Goal: Information Seeking & Learning: Learn about a topic

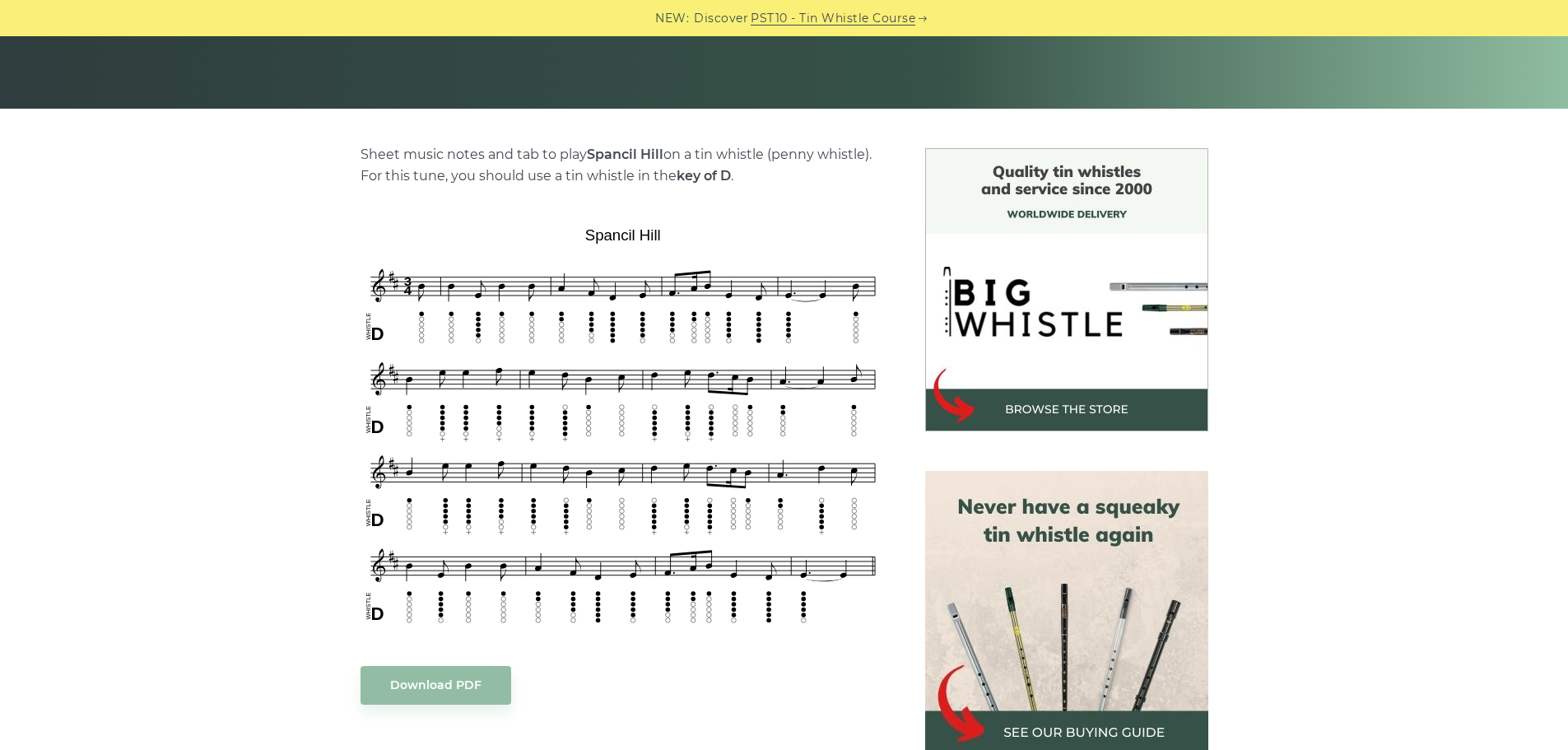
scroll to position [329, 0]
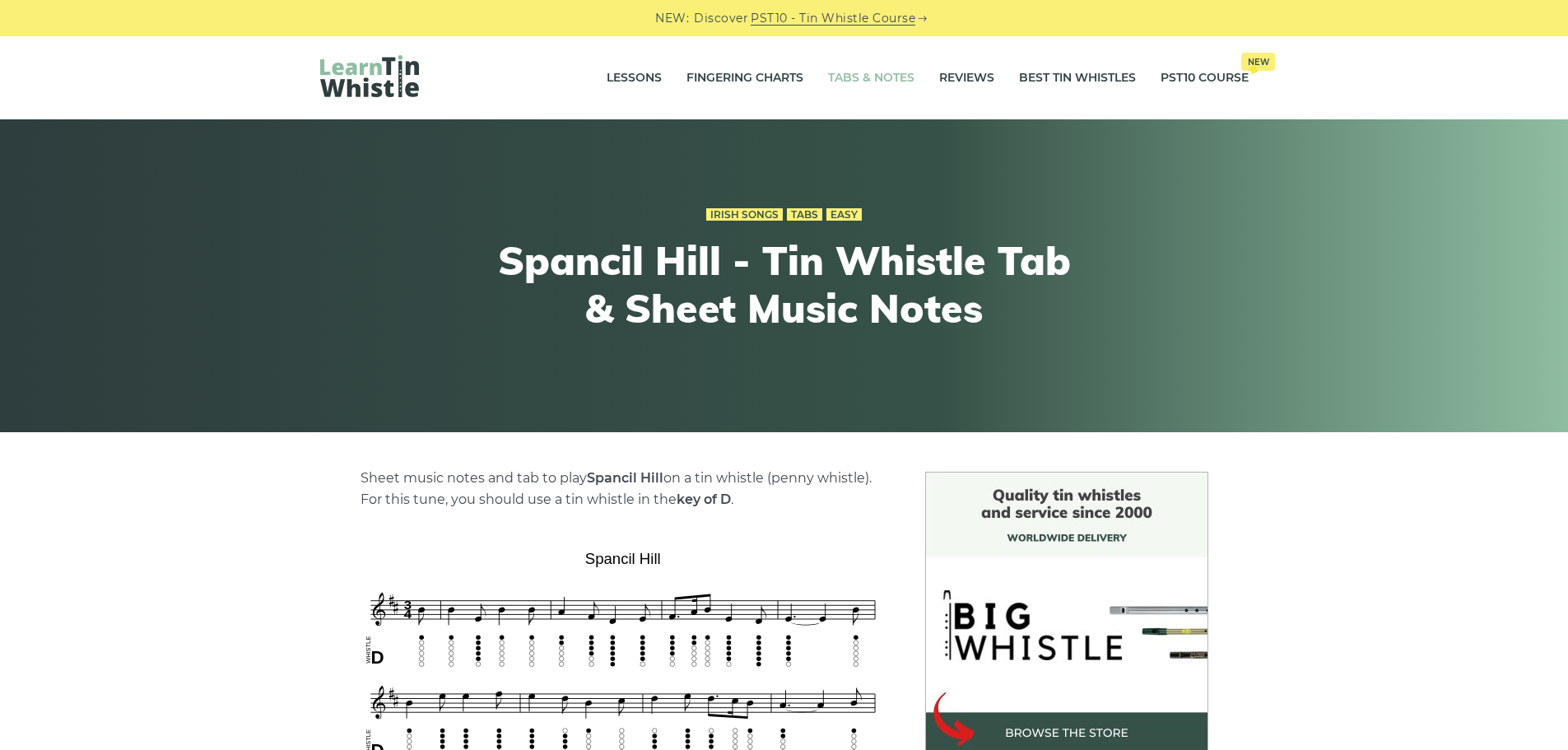
click at [867, 77] on link "Tabs & Notes" at bounding box center [871, 78] width 86 height 41
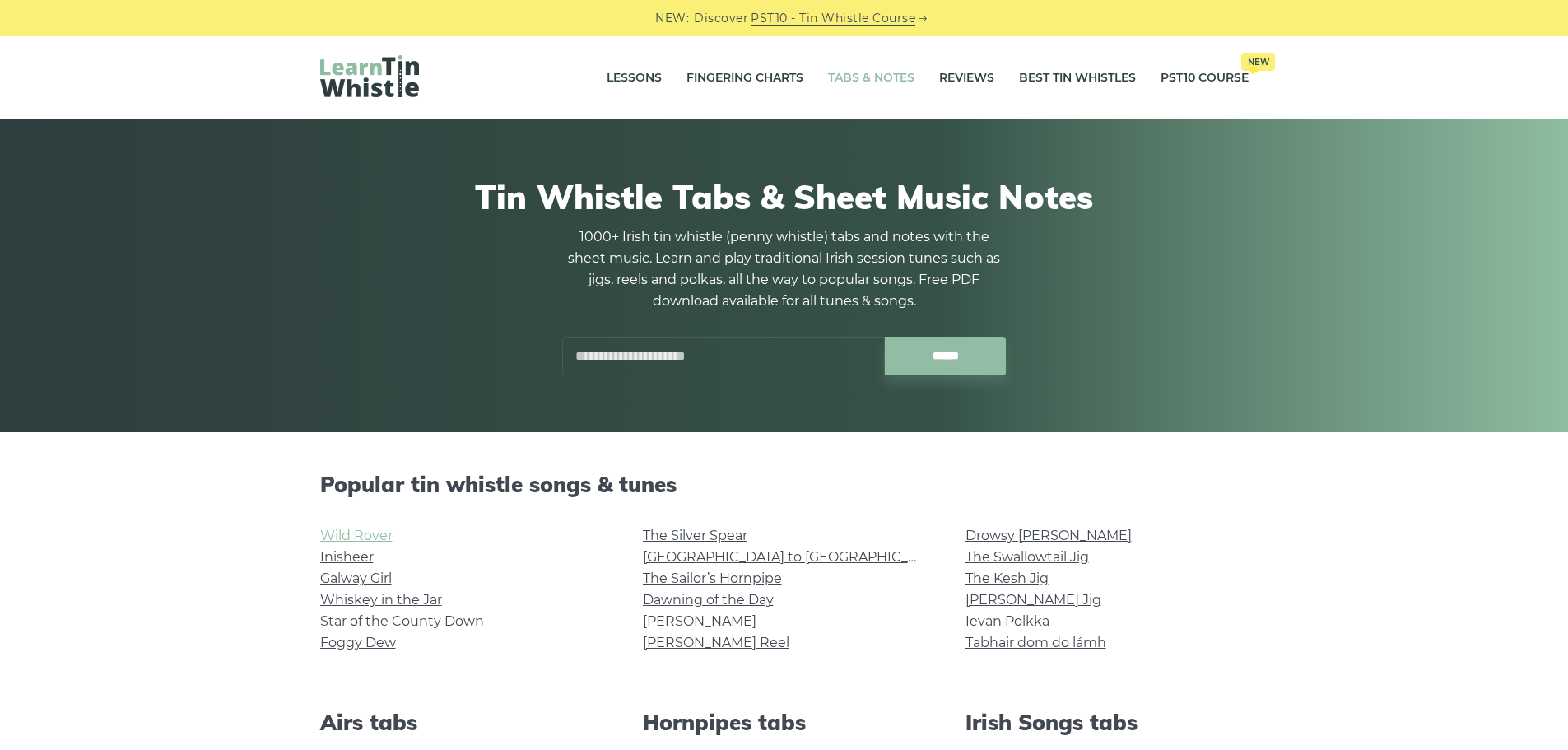
click at [382, 538] on link "Wild Rover" at bounding box center [356, 535] width 73 height 15
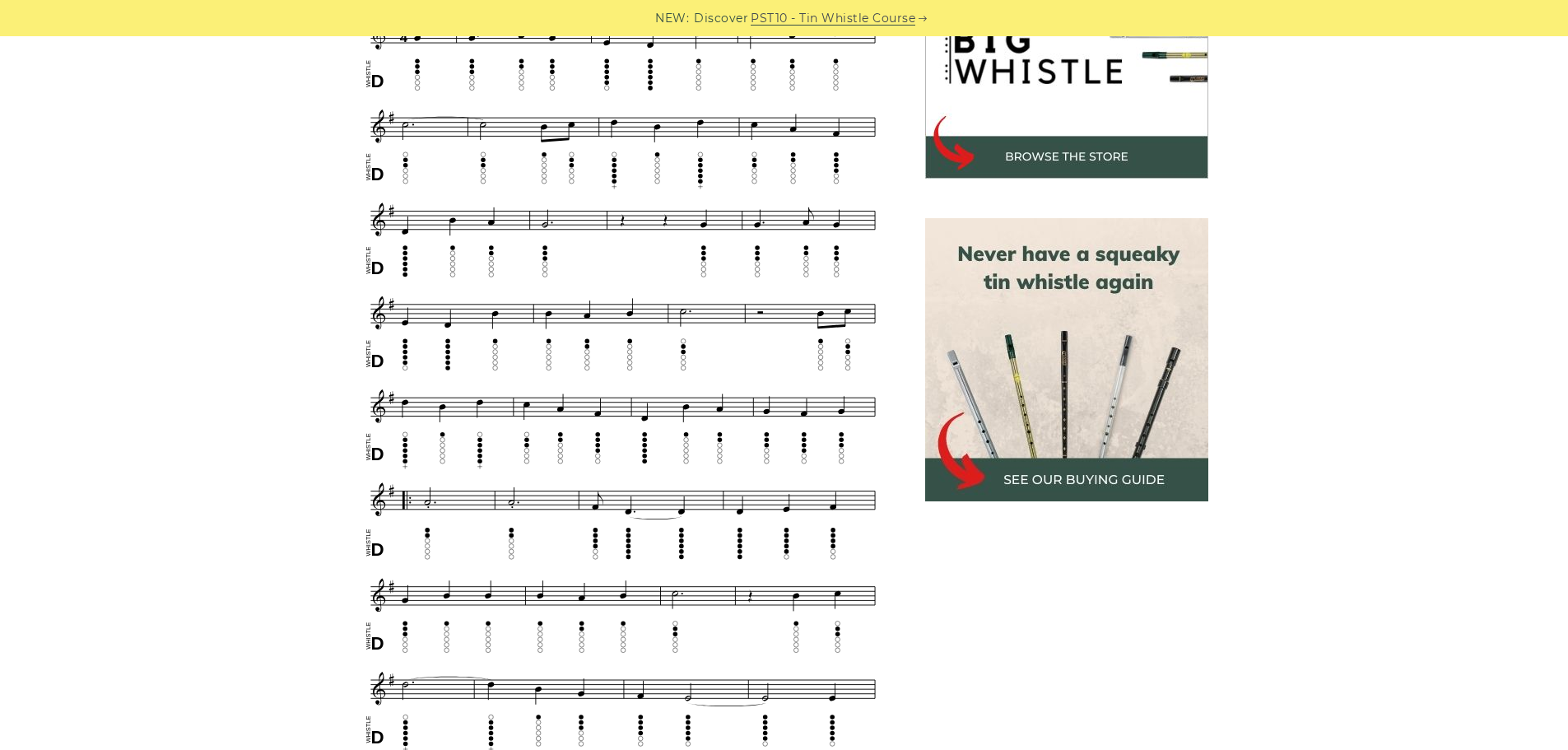
scroll to position [494, 0]
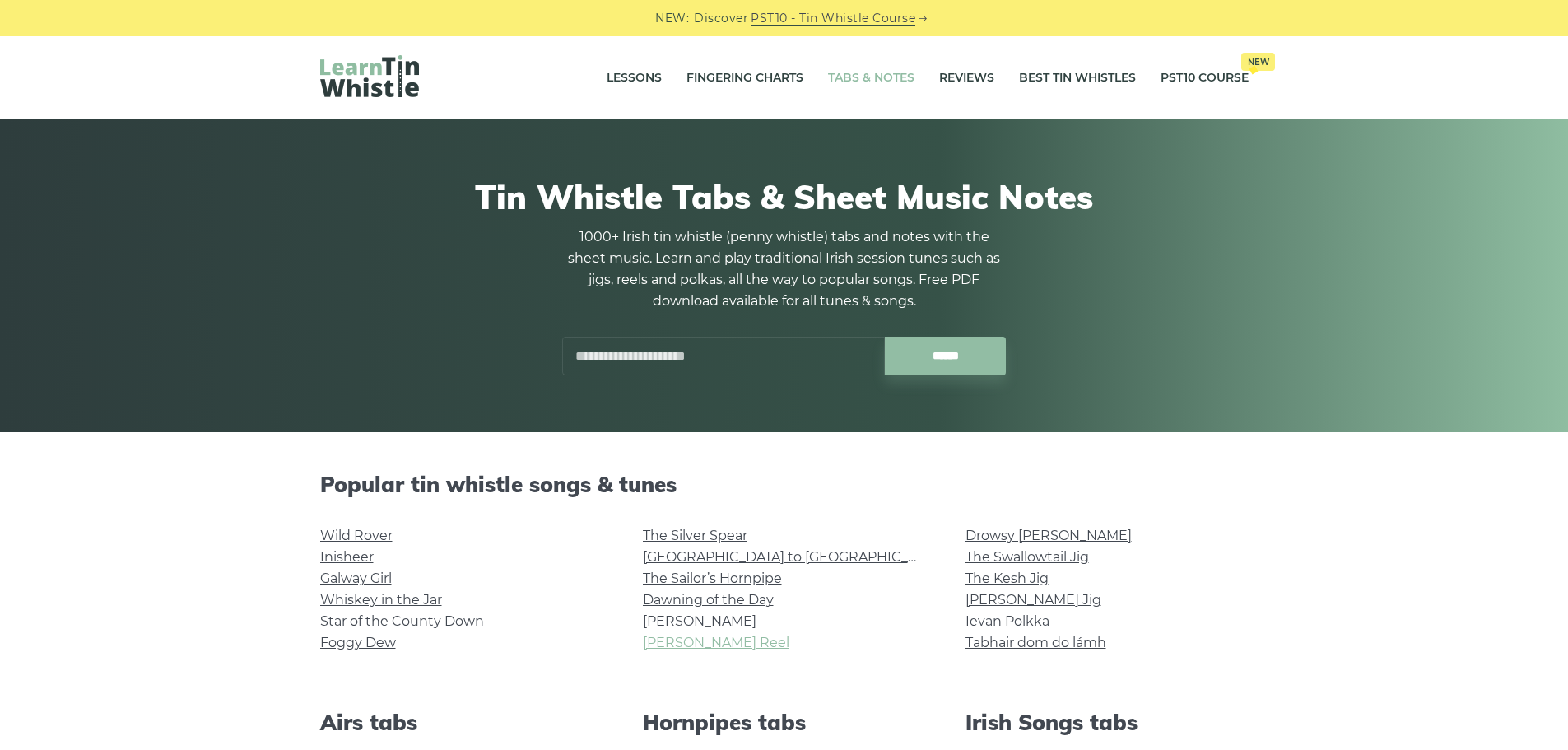
click at [717, 647] on link "[PERSON_NAME] Reel" at bounding box center [716, 642] width 146 height 15
click at [732, 556] on link "Rocky Road to Dublin" at bounding box center [795, 557] width 304 height 15
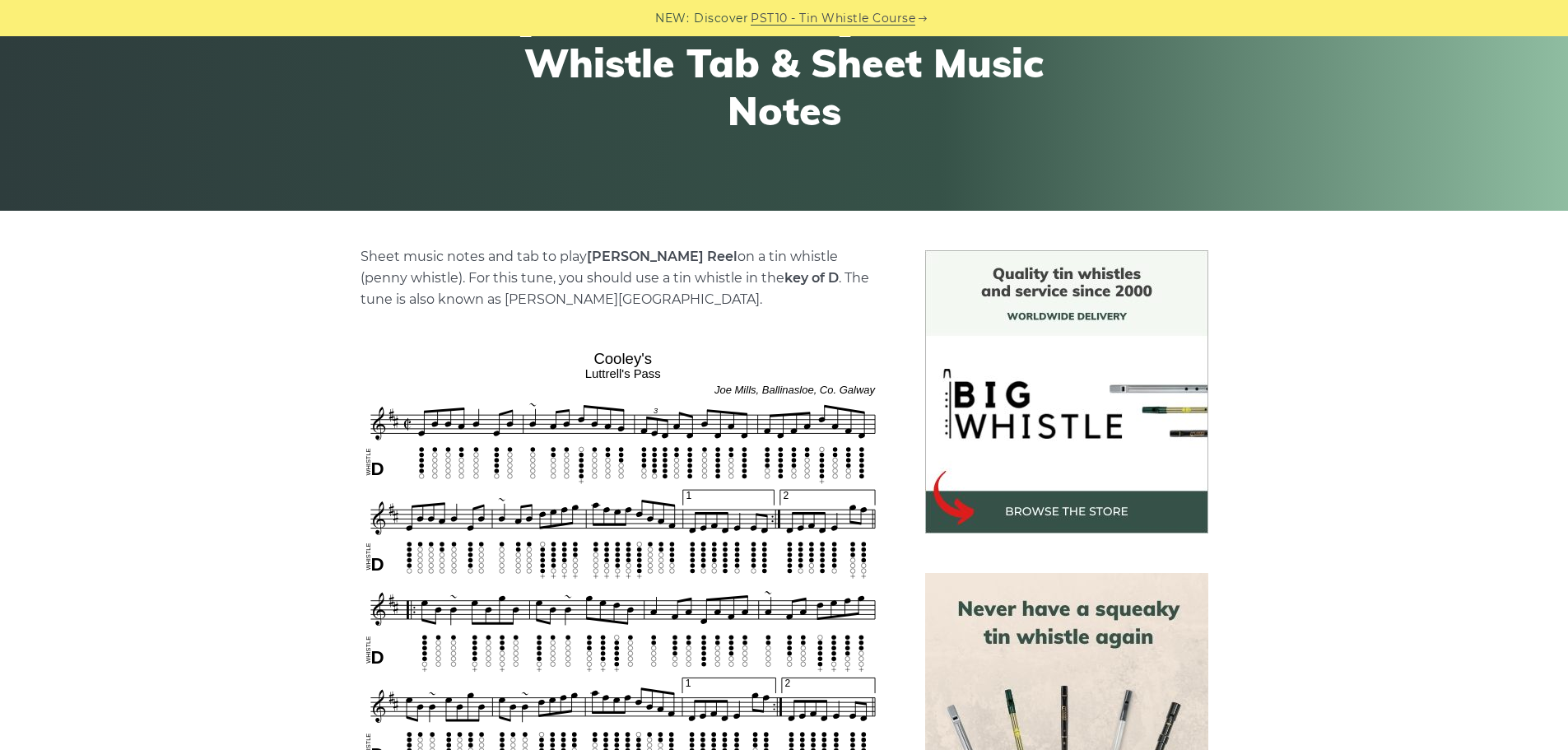
scroll to position [247, 0]
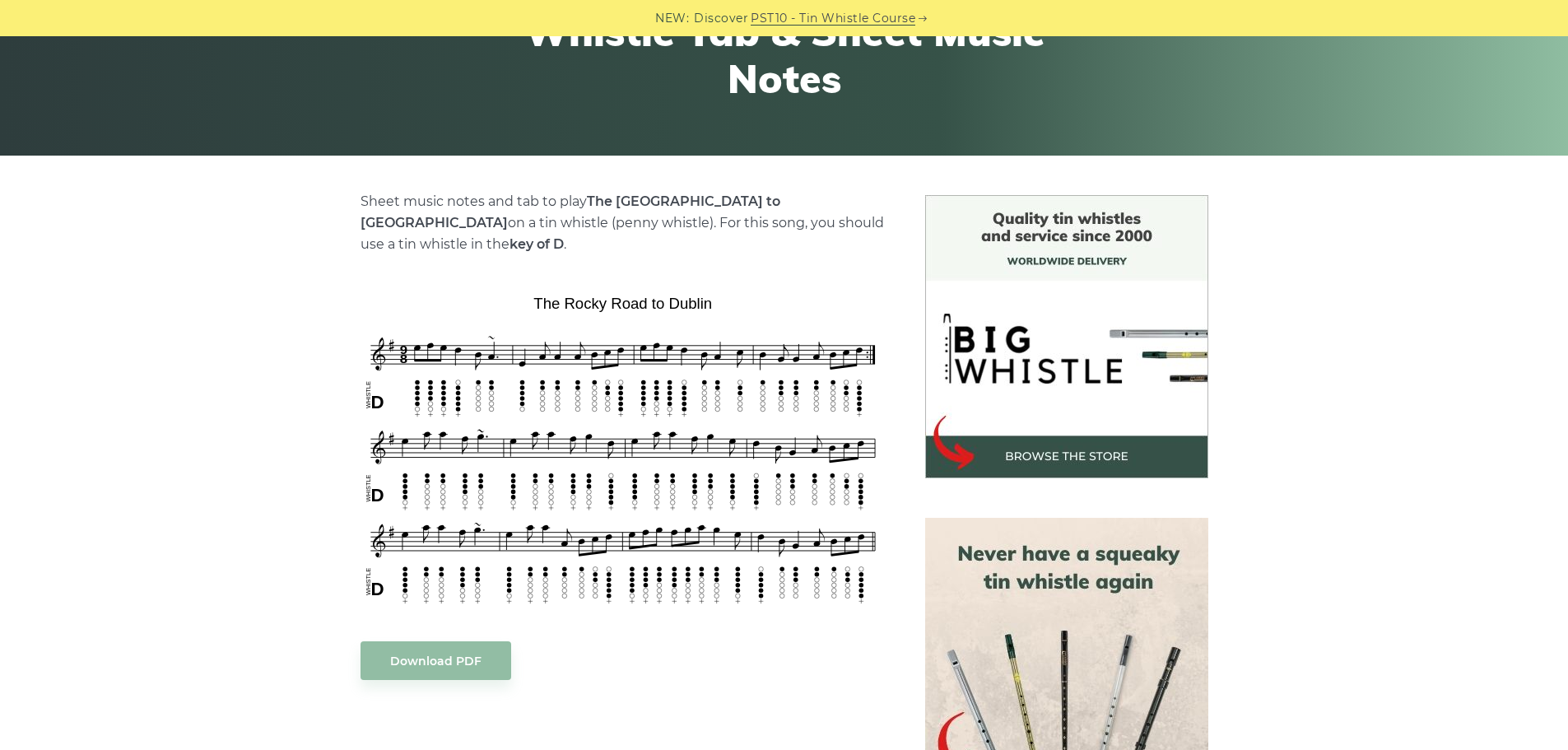
scroll to position [247, 0]
